Goal: Task Accomplishment & Management: Use online tool/utility

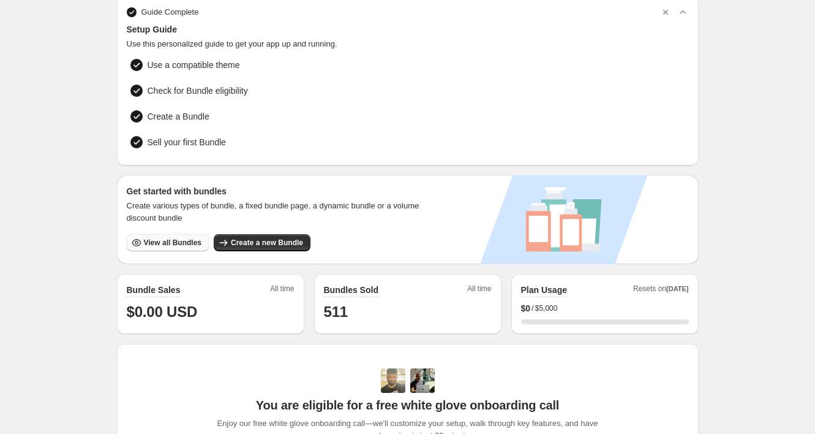
scroll to position [51, 0]
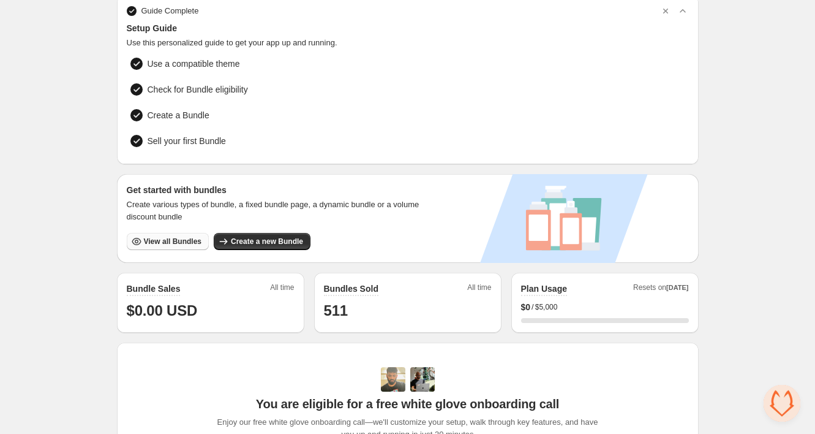
click at [170, 238] on span "View all Bundles" at bounding box center [173, 241] width 58 height 10
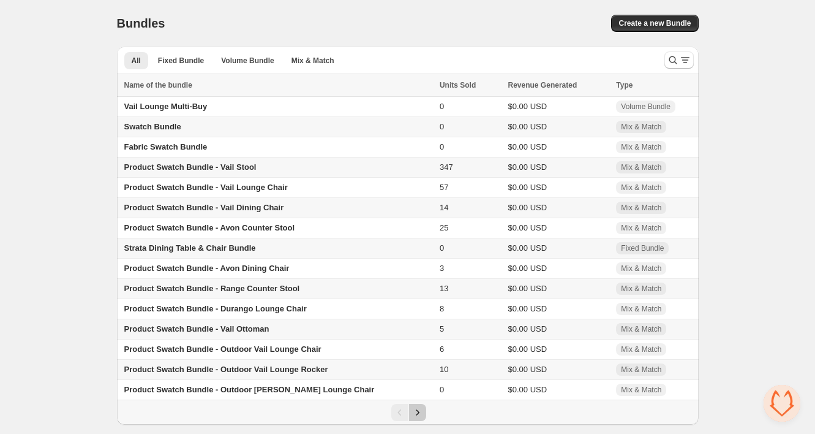
click at [419, 415] on icon "Next" at bounding box center [418, 412] width 12 height 12
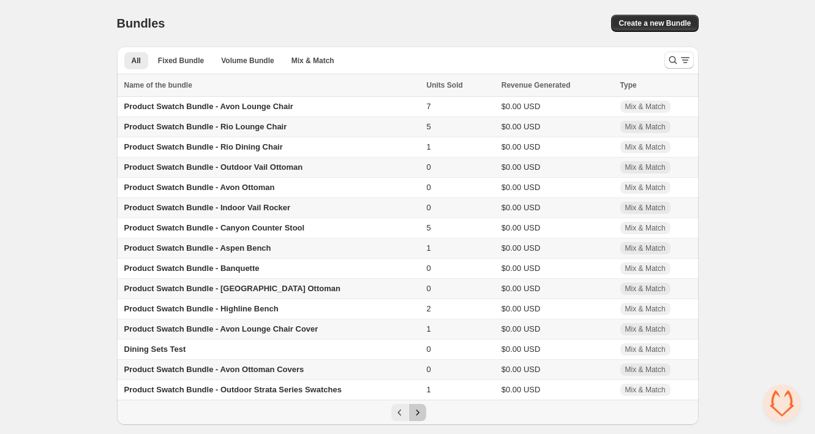
click at [419, 415] on icon "Next" at bounding box center [418, 412] width 12 height 12
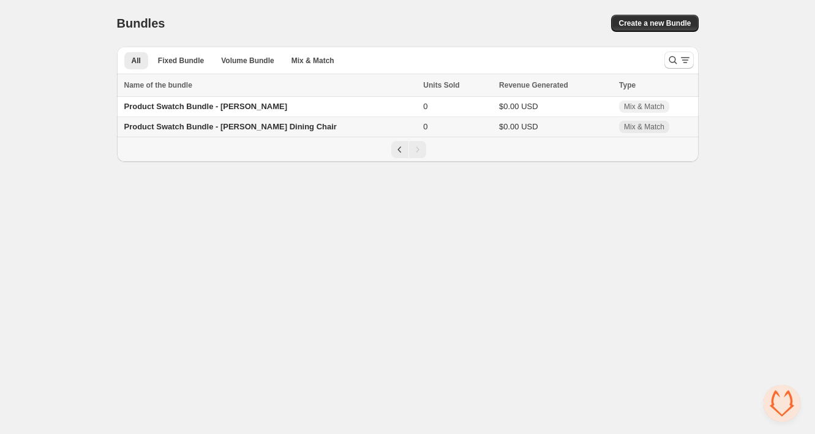
click at [259, 129] on span "Product Swatch Bundle - [PERSON_NAME] Dining Chair" at bounding box center [230, 126] width 212 height 9
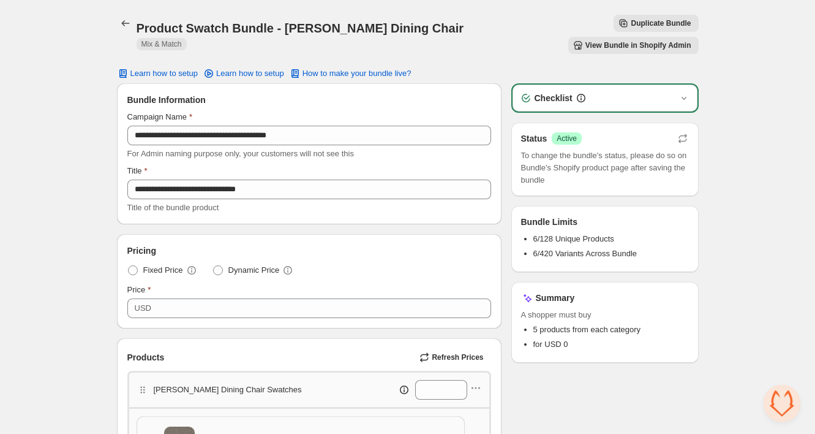
click at [631, 21] on span "Duplicate Bundle" at bounding box center [661, 23] width 60 height 10
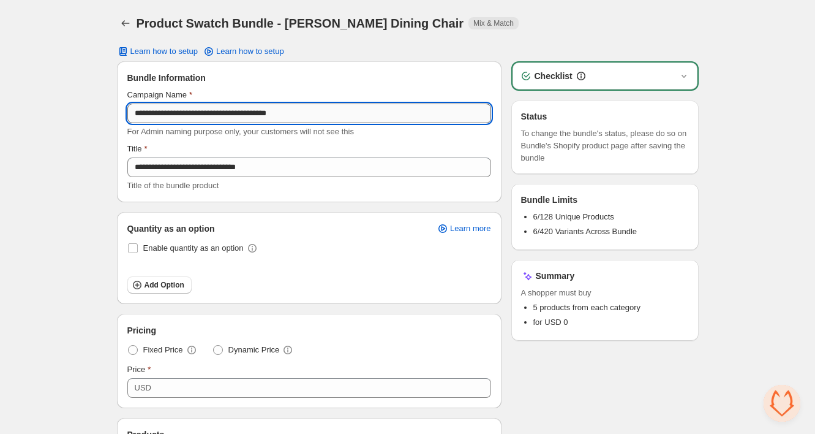
click at [260, 113] on input "**********" at bounding box center [309, 113] width 364 height 20
click at [262, 112] on input "**********" at bounding box center [309, 113] width 364 height 20
drag, startPoint x: 256, startPoint y: 114, endPoint x: 315, endPoint y: 115, distance: 59.4
click at [315, 115] on input "**********" at bounding box center [309, 113] width 364 height 20
drag, startPoint x: 231, startPoint y: 115, endPoint x: 302, endPoint y: 115, distance: 71.0
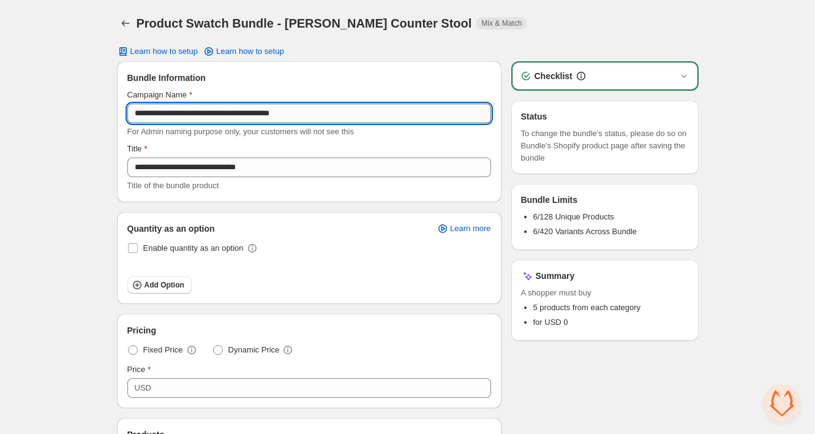
click at [309, 108] on input "**********" at bounding box center [309, 113] width 364 height 20
type input "**********"
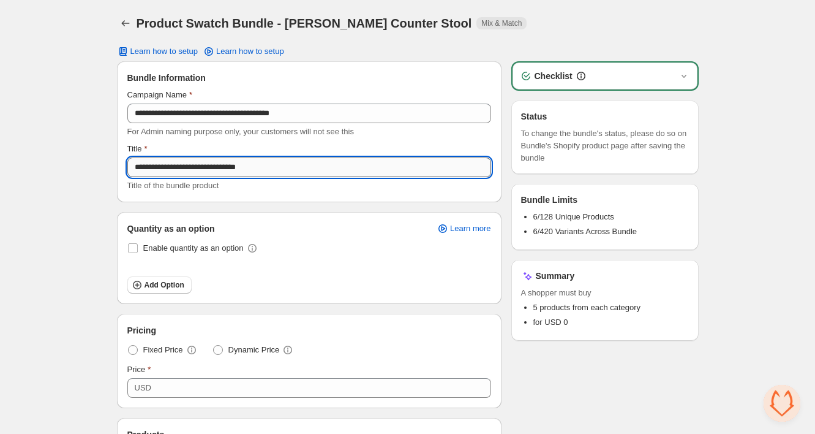
drag, startPoint x: 154, startPoint y: 167, endPoint x: 223, endPoint y: 163, distance: 68.7
click at [223, 163] on input "**********" at bounding box center [309, 167] width 364 height 20
paste input "*"
type input "**********"
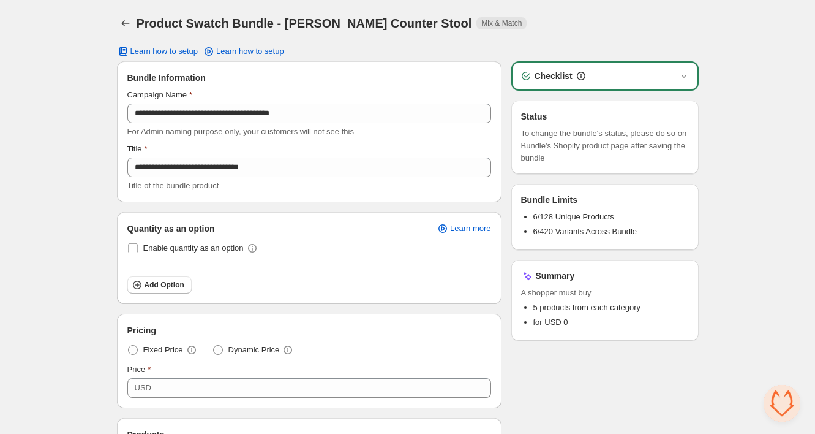
click at [262, 195] on div "**********" at bounding box center [309, 132] width 383 height 140
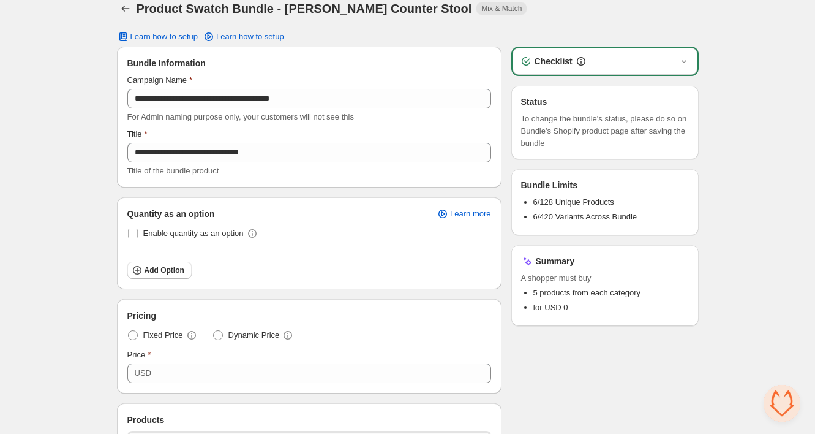
scroll to position [4, 0]
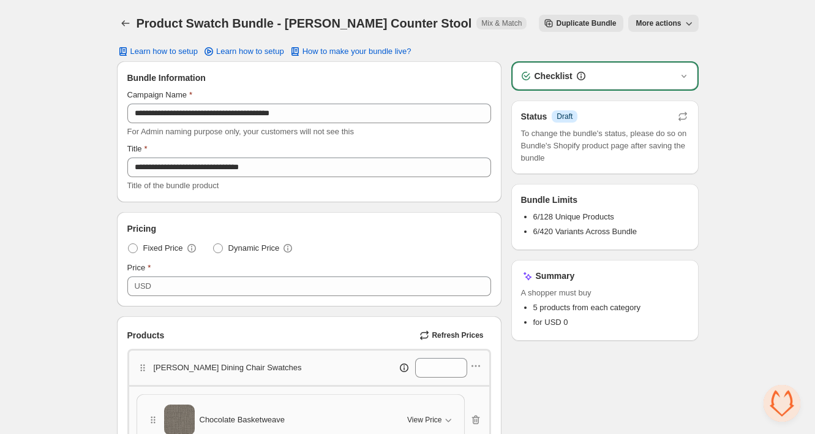
click at [686, 17] on icon "button" at bounding box center [689, 23] width 12 height 12
click at [692, 50] on span "View Bundle in Shopify Admin" at bounding box center [703, 48] width 105 height 12
click at [675, 115] on div "Status Info Draft" at bounding box center [605, 116] width 168 height 12
click at [685, 118] on icon "button" at bounding box center [683, 116] width 12 height 12
click at [586, 22] on span "Duplicate Bundle" at bounding box center [586, 23] width 60 height 10
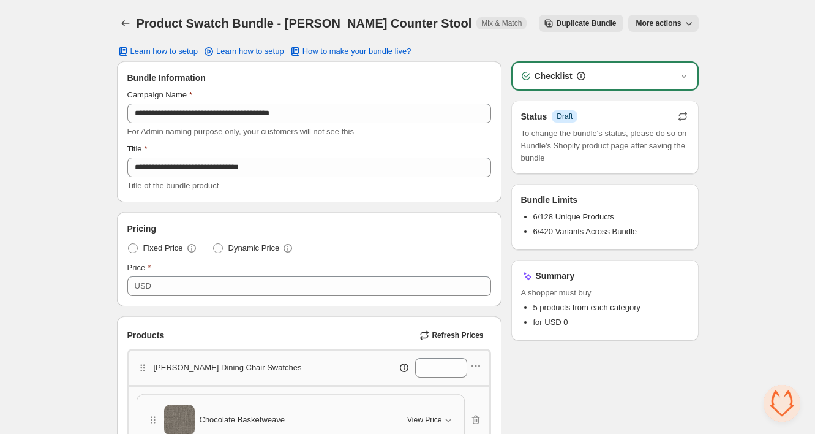
click at [571, 20] on span "Duplicate Bundle" at bounding box center [586, 23] width 60 height 10
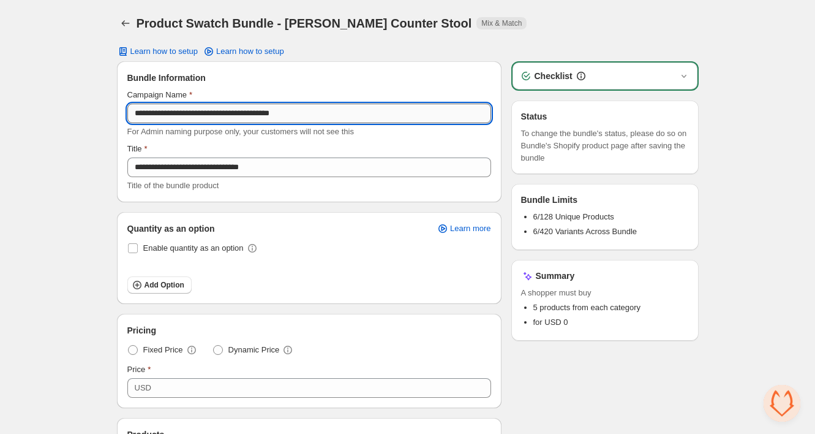
drag, startPoint x: 242, startPoint y: 113, endPoint x: 317, endPoint y: 113, distance: 74.1
click at [316, 113] on input "**********" at bounding box center [309, 113] width 364 height 20
paste input "text"
type input "**********"
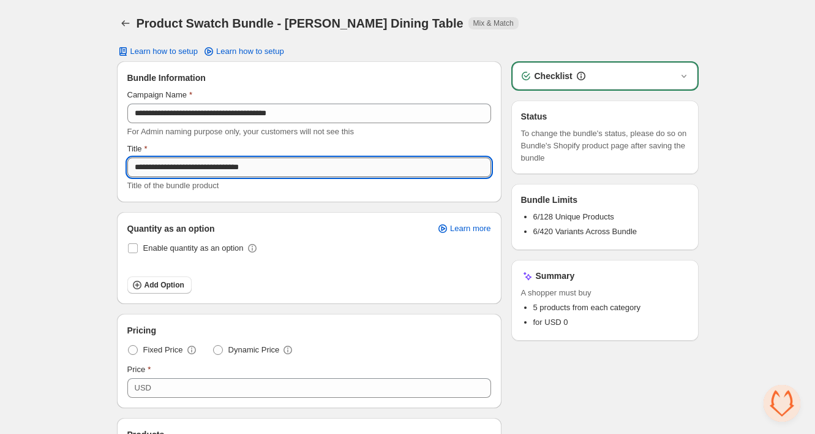
drag, startPoint x: 155, startPoint y: 167, endPoint x: 228, endPoint y: 162, distance: 73.0
click at [228, 162] on input "**********" at bounding box center [309, 167] width 364 height 20
paste input "text"
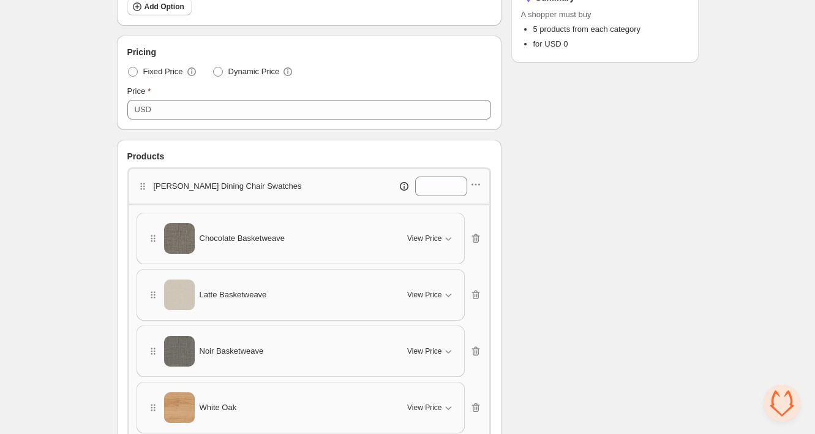
scroll to position [388, 0]
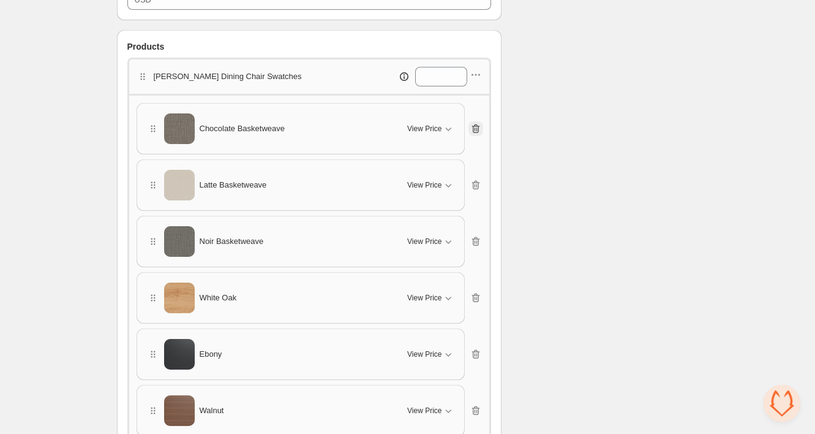
type input "**********"
click at [476, 128] on icon "button" at bounding box center [476, 129] width 1 height 4
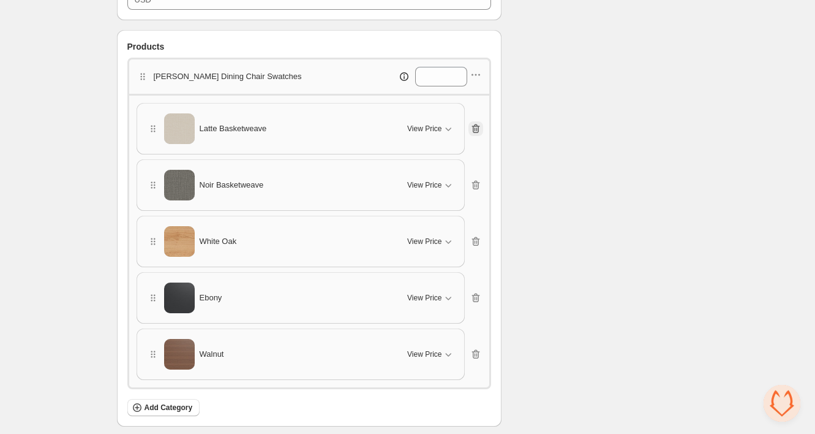
click at [476, 128] on icon "button" at bounding box center [476, 129] width 1 height 4
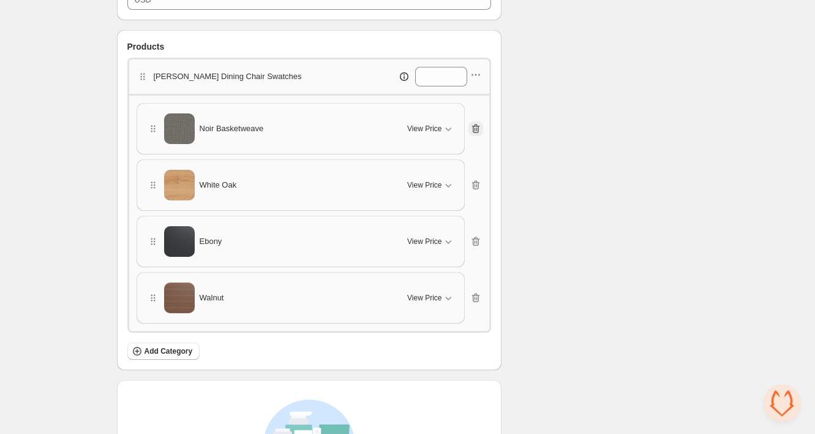
click at [476, 128] on icon "button" at bounding box center [476, 129] width 1 height 4
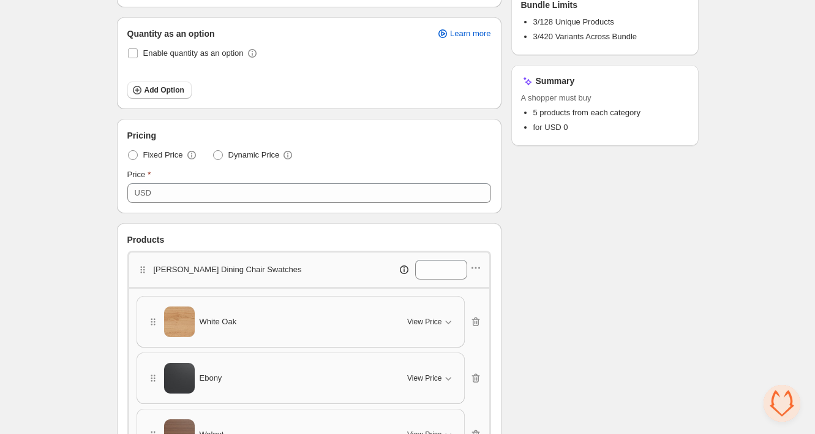
scroll to position [220, 0]
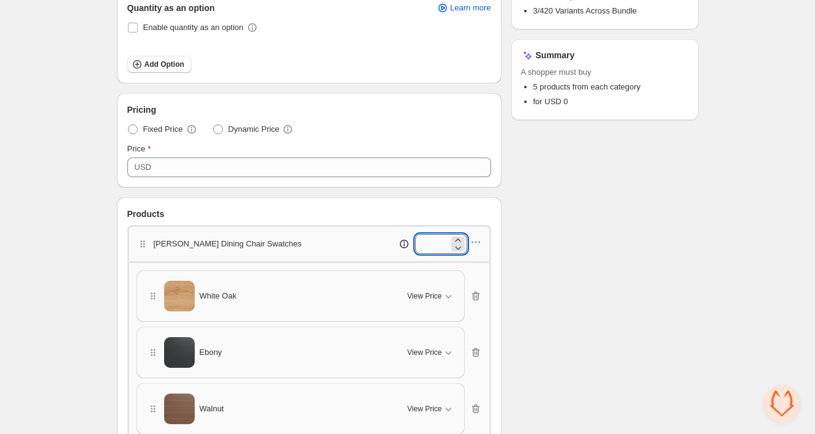
click at [428, 244] on input "*" at bounding box center [432, 244] width 34 height 20
type input "*"
click at [428, 244] on input "*" at bounding box center [432, 244] width 34 height 20
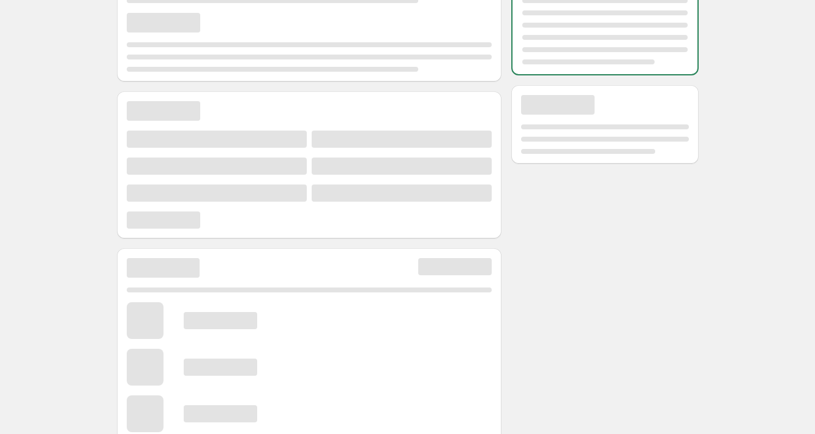
scroll to position [138, 0]
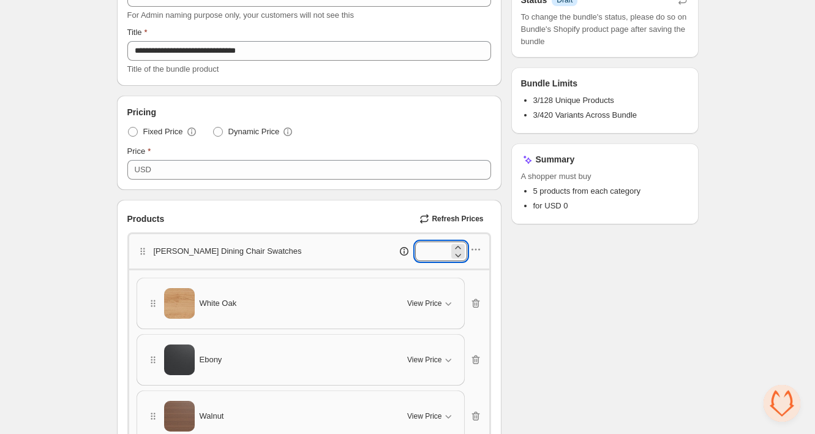
drag, startPoint x: 423, startPoint y: 233, endPoint x: 413, endPoint y: 230, distance: 10.9
click at [415, 241] on input "*" at bounding box center [432, 251] width 34 height 20
type input "*"
drag, startPoint x: 593, startPoint y: 261, endPoint x: 565, endPoint y: 113, distance: 150.7
click at [592, 249] on div "Checklist Status Info Draft To change the bundle's status, please do so on Bund…" at bounding box center [604, 317] width 187 height 745
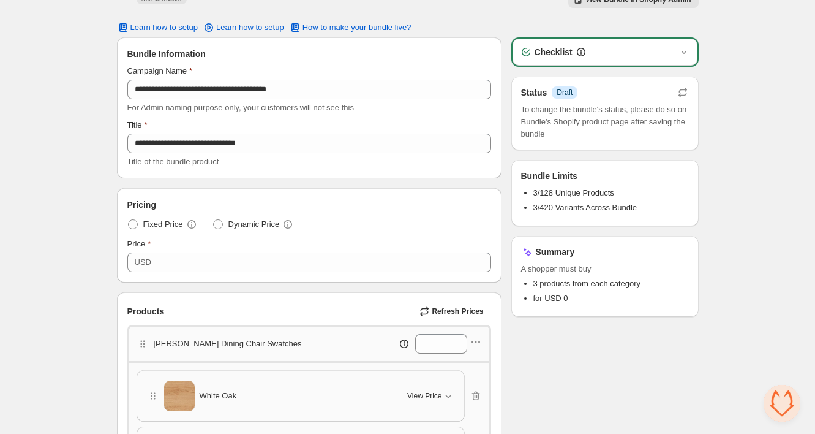
scroll to position [0, 0]
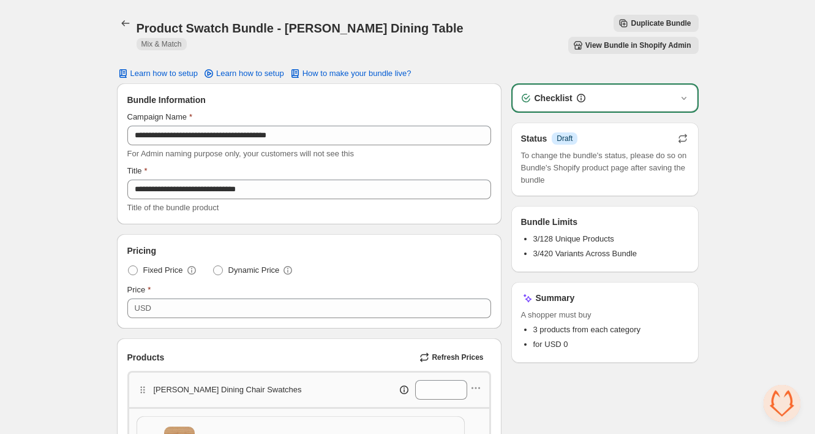
click at [683, 132] on icon "button" at bounding box center [683, 138] width 12 height 12
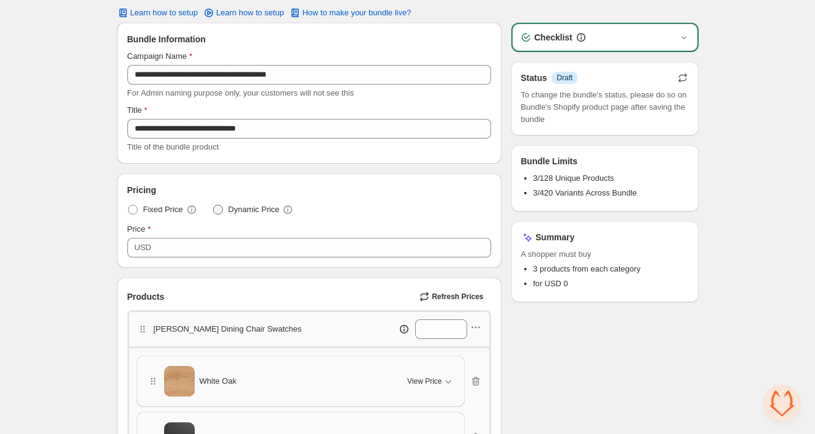
scroll to position [62, 0]
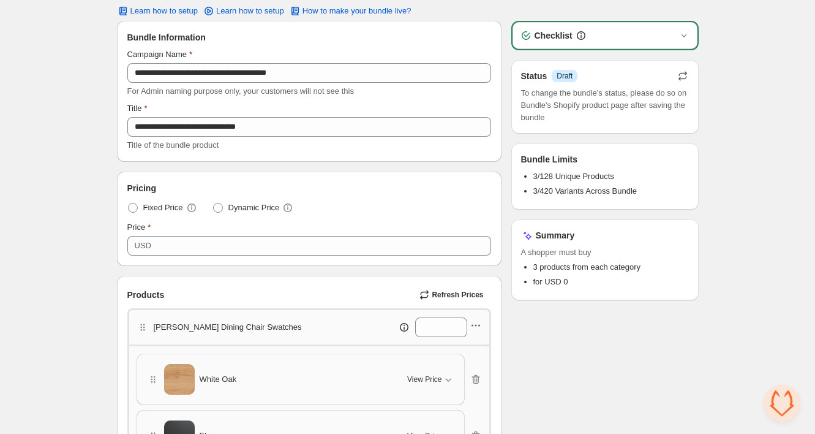
click at [478, 325] on icon "button" at bounding box center [479, 326] width 2 height 2
click at [476, 340] on span "Edit products" at bounding box center [482, 346] width 66 height 12
click at [478, 319] on icon "button" at bounding box center [476, 325] width 12 height 12
click at [464, 325] on span "Edit category title" at bounding box center [481, 326] width 66 height 12
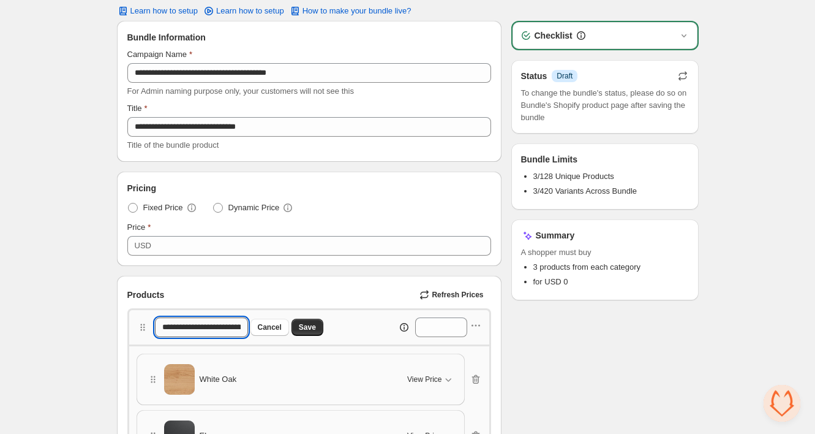
click at [227, 317] on input "**********" at bounding box center [201, 327] width 92 height 20
type input "**********"
click at [315, 322] on span "Save" at bounding box center [307, 327] width 17 height 10
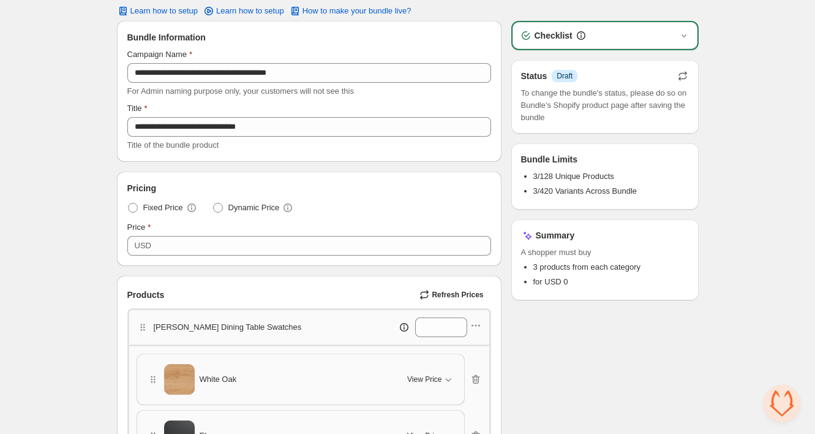
click at [681, 70] on icon "button" at bounding box center [683, 76] width 12 height 12
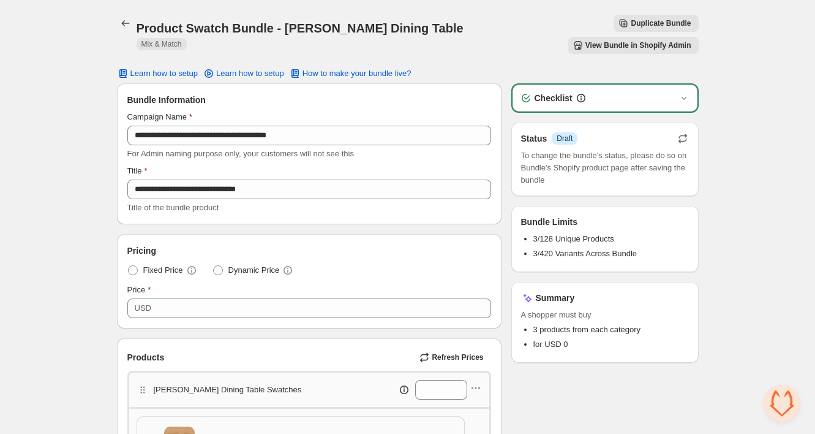
click at [684, 138] on icon "button" at bounding box center [682, 140] width 8 height 4
click at [680, 133] on icon "button" at bounding box center [682, 135] width 8 height 5
click at [542, 132] on h3 "Status" at bounding box center [534, 138] width 26 height 12
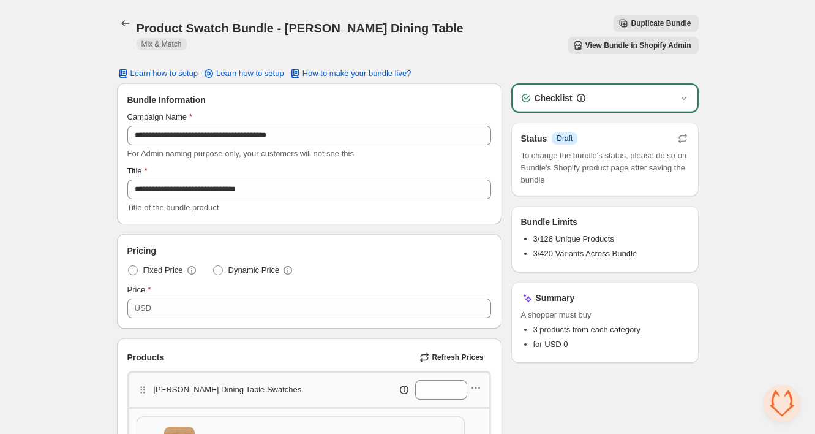
drag, startPoint x: 549, startPoint y: 118, endPoint x: 568, endPoint y: 116, distance: 19.0
click at [554, 132] on div "Status Info Draft" at bounding box center [549, 138] width 57 height 12
click at [685, 132] on icon "button" at bounding box center [683, 138] width 12 height 12
click at [674, 92] on div "Checklist" at bounding box center [605, 98] width 170 height 12
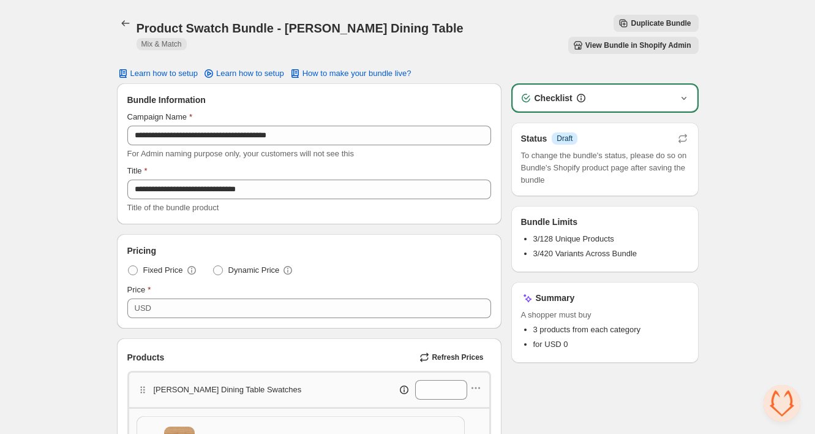
click at [683, 92] on icon "button" at bounding box center [684, 98] width 12 height 12
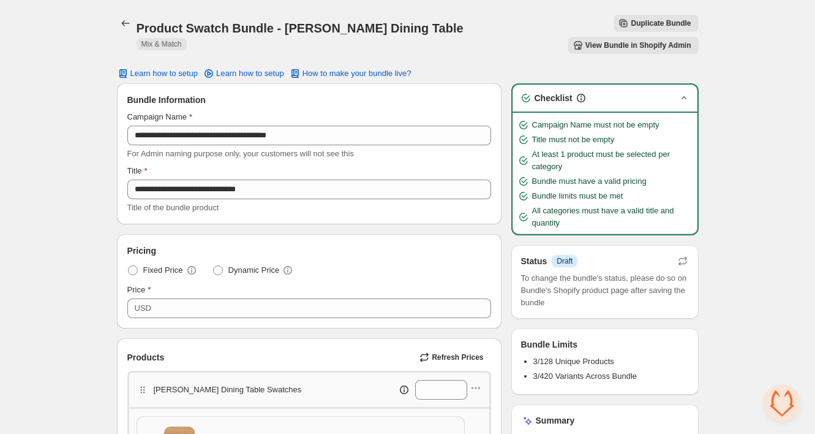
click at [683, 96] on icon "button" at bounding box center [683, 97] width 5 height 3
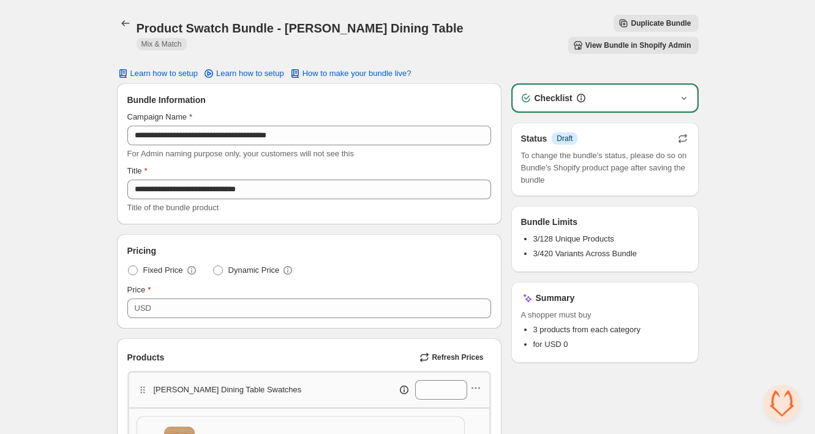
click at [682, 132] on icon "button" at bounding box center [683, 138] width 12 height 12
click at [124, 21] on icon "Back" at bounding box center [125, 23] width 12 height 12
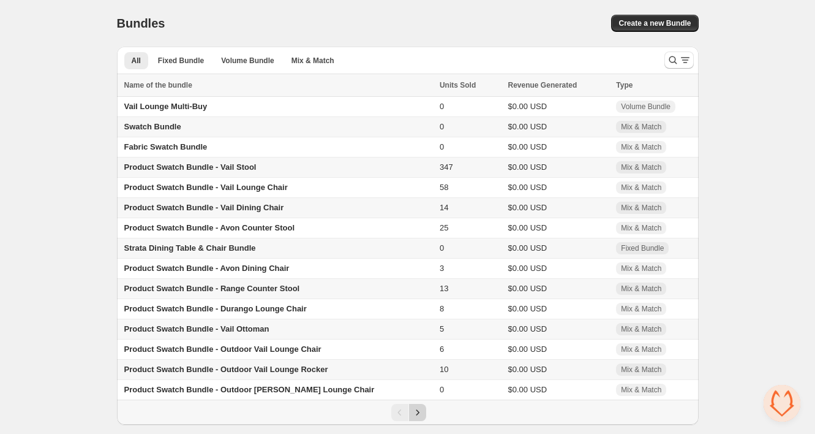
click at [419, 418] on icon "Next" at bounding box center [418, 412] width 12 height 12
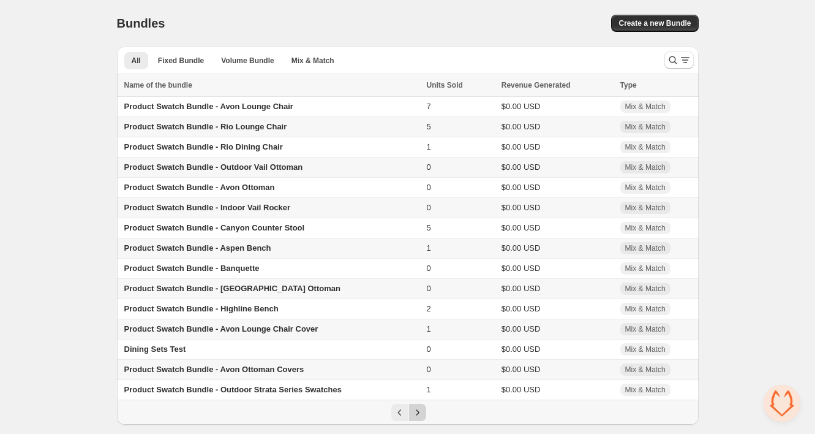
click at [423, 418] on icon "Next" at bounding box center [418, 412] width 12 height 12
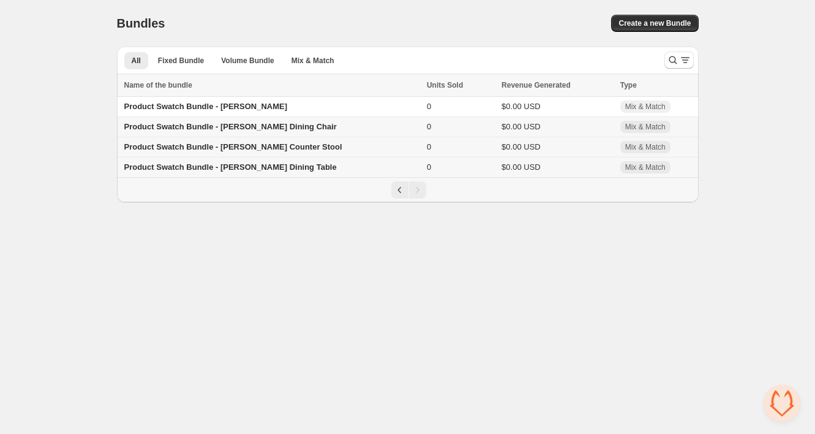
click at [265, 148] on span "Product Swatch Bundle - [PERSON_NAME] Counter Stool" at bounding box center [233, 146] width 218 height 9
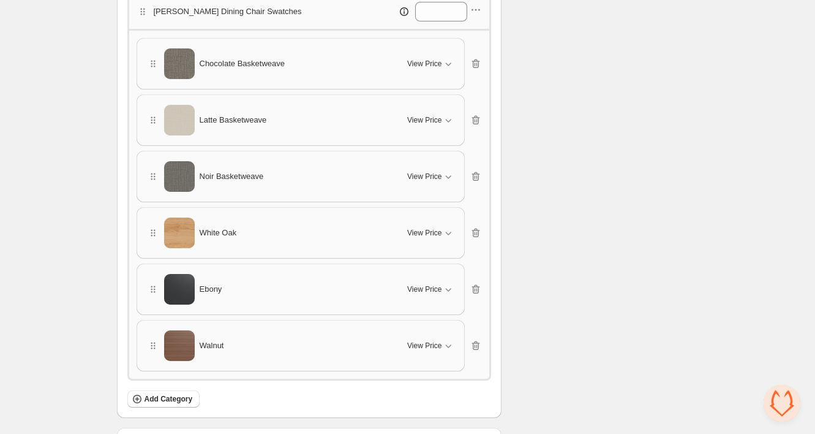
scroll to position [324, 0]
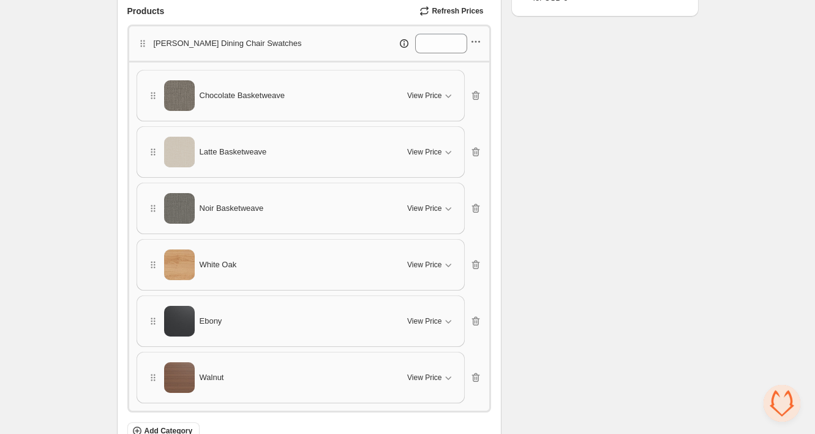
click at [476, 43] on icon "button" at bounding box center [476, 42] width 12 height 12
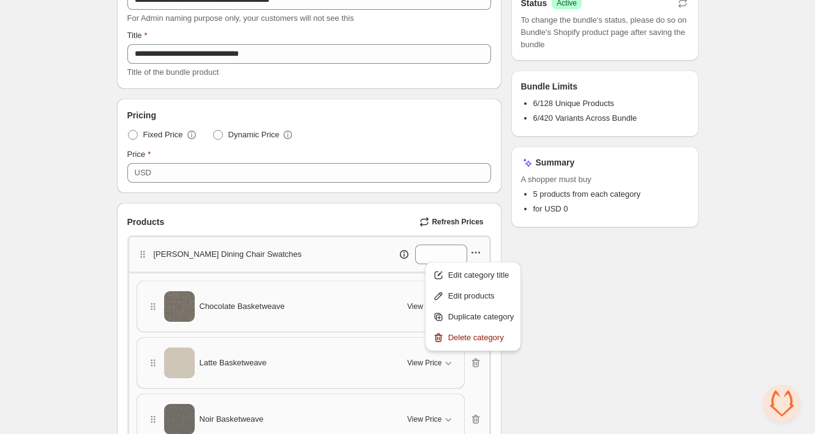
scroll to position [87, 0]
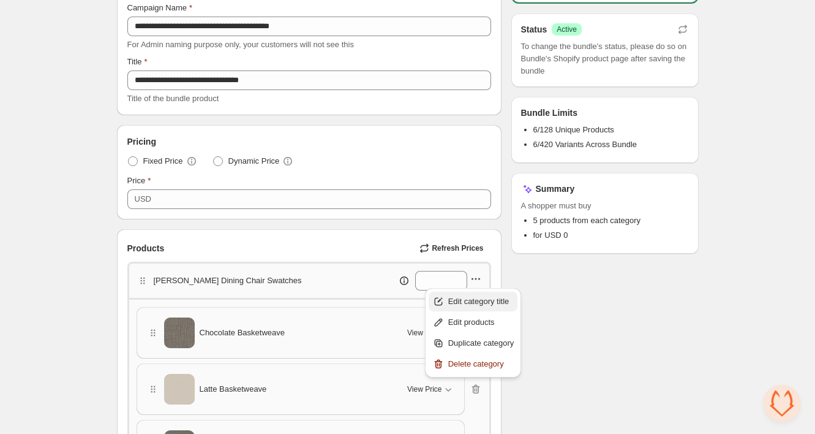
click at [453, 301] on span "Edit category title" at bounding box center [481, 301] width 66 height 12
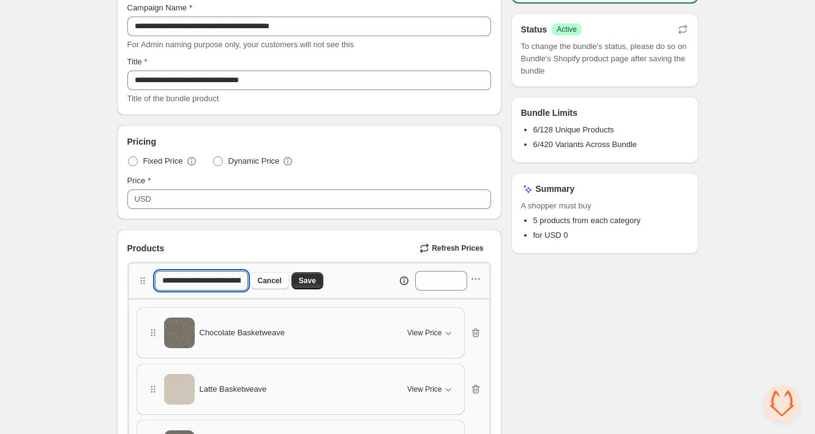
click at [186, 280] on input "**********" at bounding box center [201, 281] width 92 height 20
drag, startPoint x: 187, startPoint y: 277, endPoint x: 232, endPoint y: 278, distance: 45.3
click at [232, 278] on input "**********" at bounding box center [201, 281] width 92 height 20
type input "**********"
click at [314, 281] on span "Save" at bounding box center [307, 281] width 17 height 10
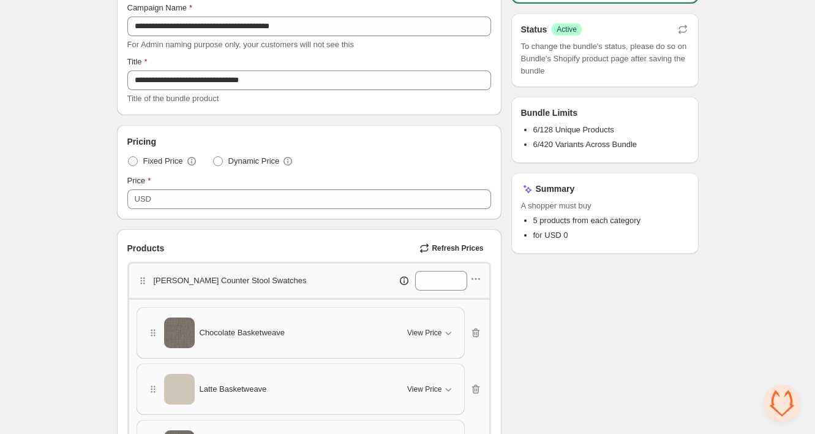
scroll to position [0, 0]
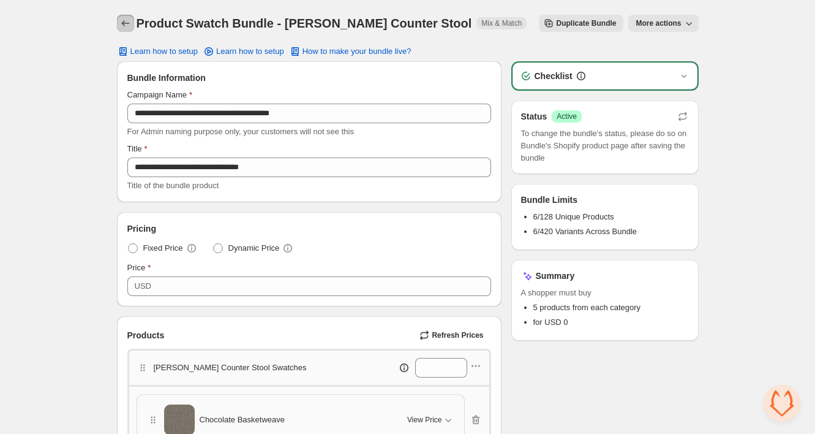
click at [119, 23] on icon "Back" at bounding box center [125, 23] width 12 height 12
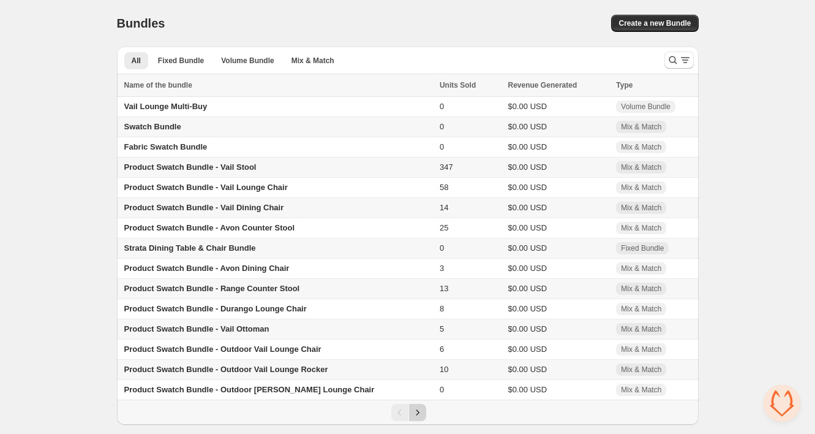
click at [419, 418] on icon "Next" at bounding box center [418, 412] width 12 height 12
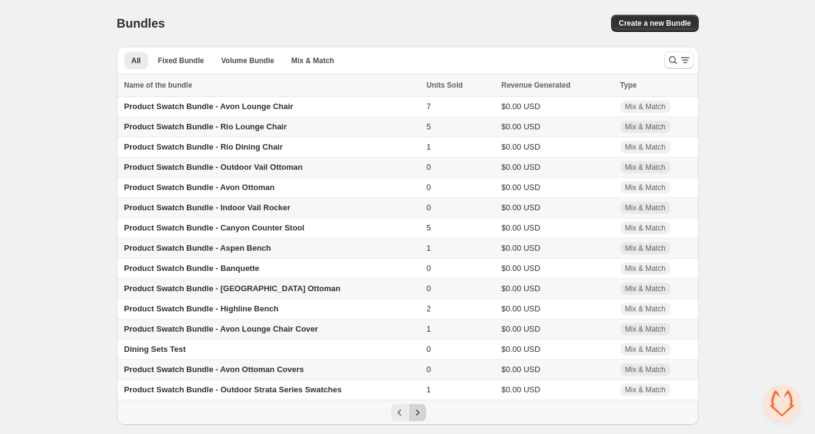
click at [418, 418] on icon "Next" at bounding box center [418, 412] width 12 height 12
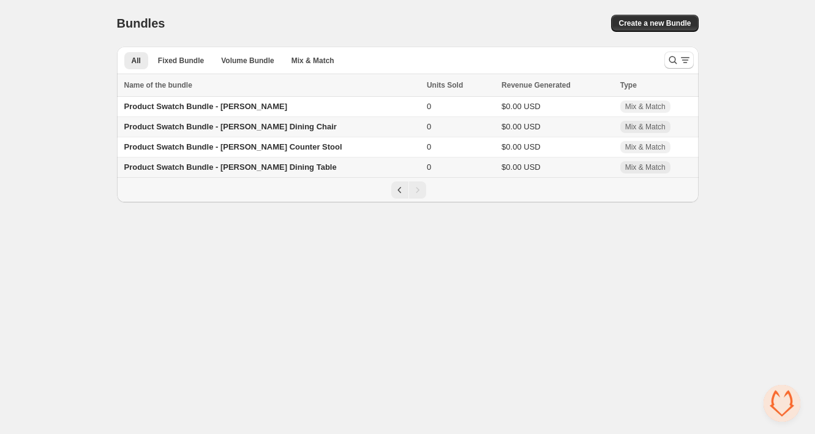
click at [216, 167] on span "Product Swatch Bundle - [PERSON_NAME] Dining Table" at bounding box center [230, 166] width 212 height 9
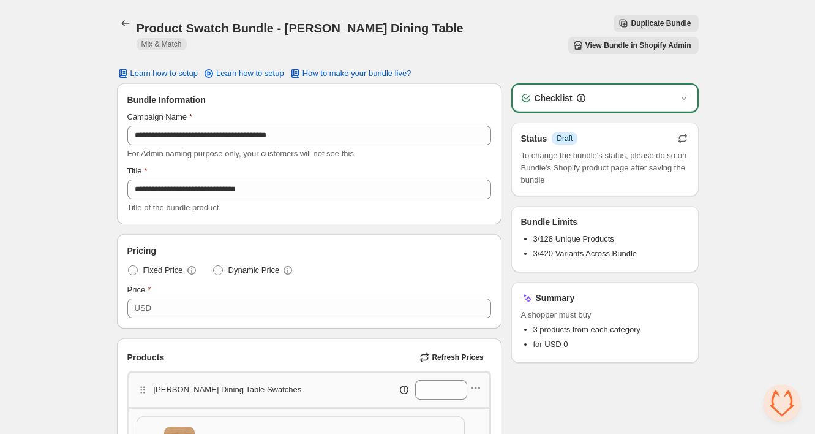
click at [682, 132] on icon "button" at bounding box center [683, 138] width 12 height 12
click at [624, 40] on span "View Bundle in Shopify Admin" at bounding box center [638, 45] width 106 height 10
click at [679, 132] on icon "button" at bounding box center [683, 138] width 12 height 12
